Goal: Task Accomplishment & Management: Use online tool/utility

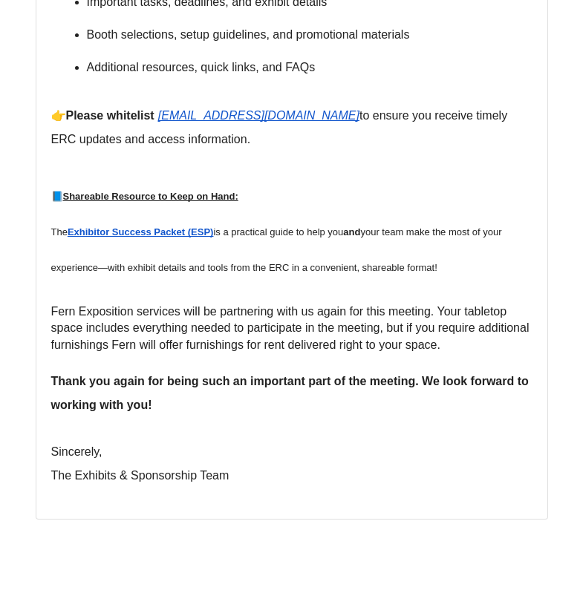
scroll to position [1055, 0]
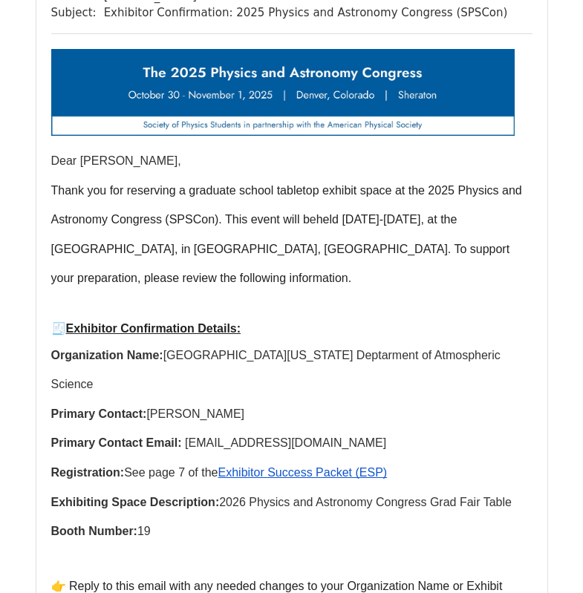
scroll to position [313, 0]
